Goal: Use online tool/utility: Utilize a website feature to perform a specific function

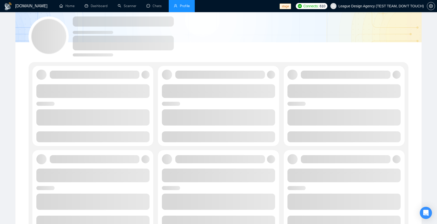
scroll to position [29, 0]
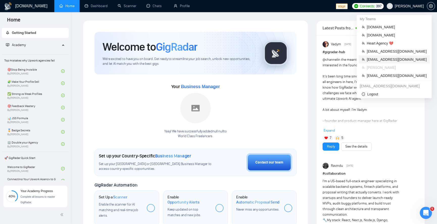
click at [396, 59] on span "[EMAIL_ADDRESS][DOMAIN_NAME]" at bounding box center [397, 60] width 60 height 6
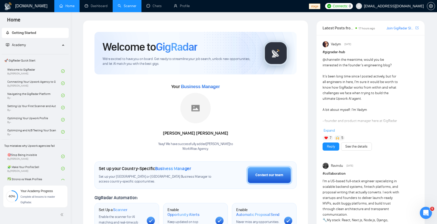
click at [124, 4] on link "Scanner" at bounding box center [127, 6] width 19 height 4
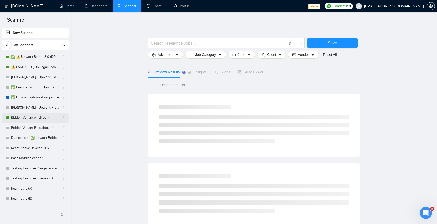
click at [32, 118] on link "Bidder (Variant A - direct)" at bounding box center [35, 118] width 48 height 10
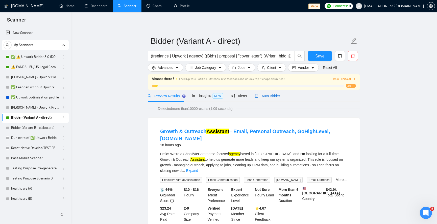
click at [269, 97] on span "Auto Bidder" at bounding box center [267, 96] width 25 height 4
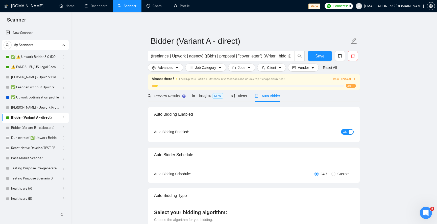
radio input "false"
radio input "true"
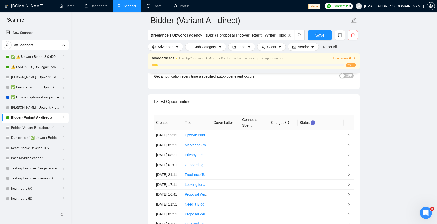
scroll to position [1305, 0]
